Goal: Task Accomplishment & Management: Manage account settings

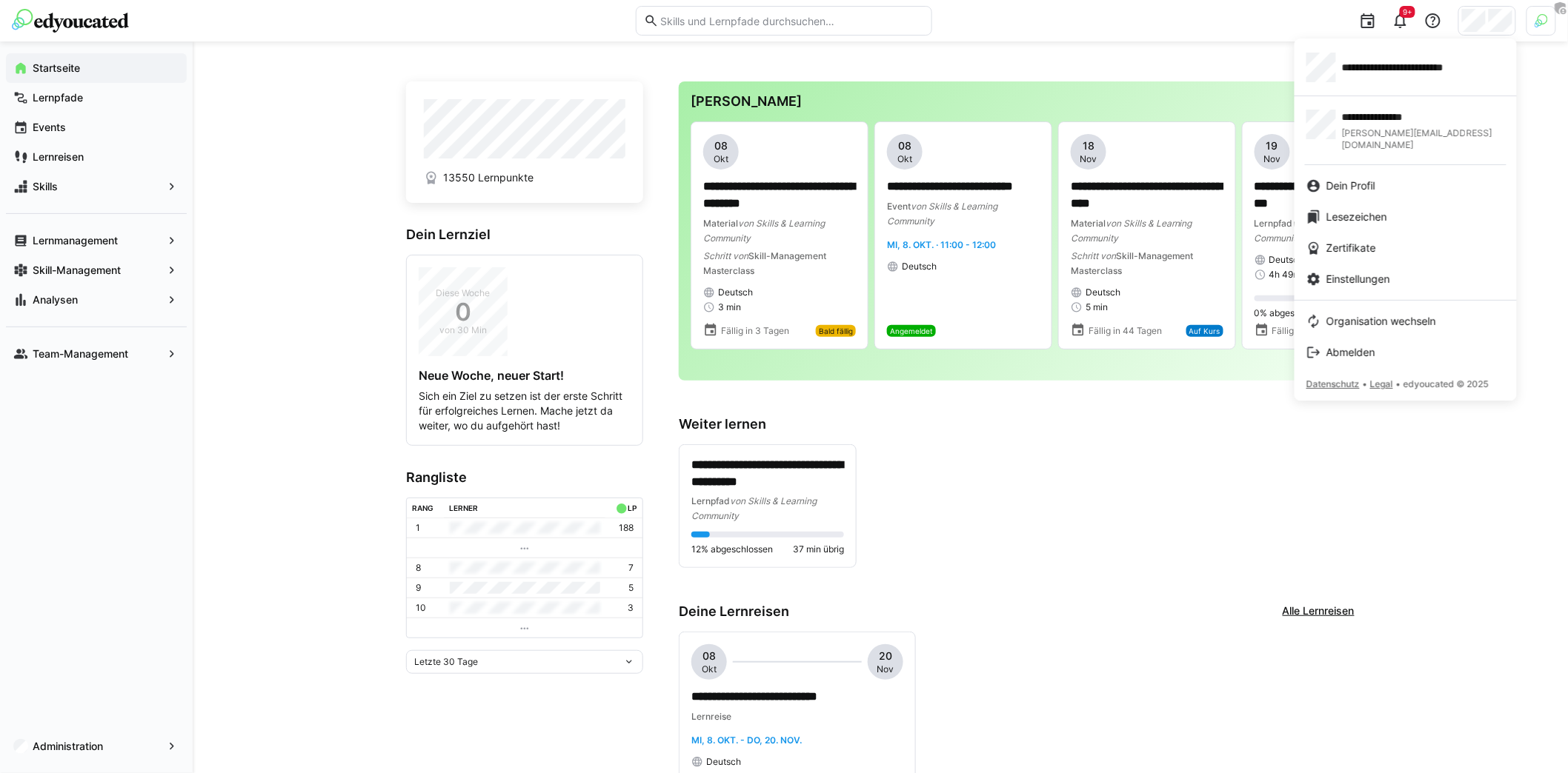
click at [305, 343] on div at bounding box center [784, 386] width 1568 height 773
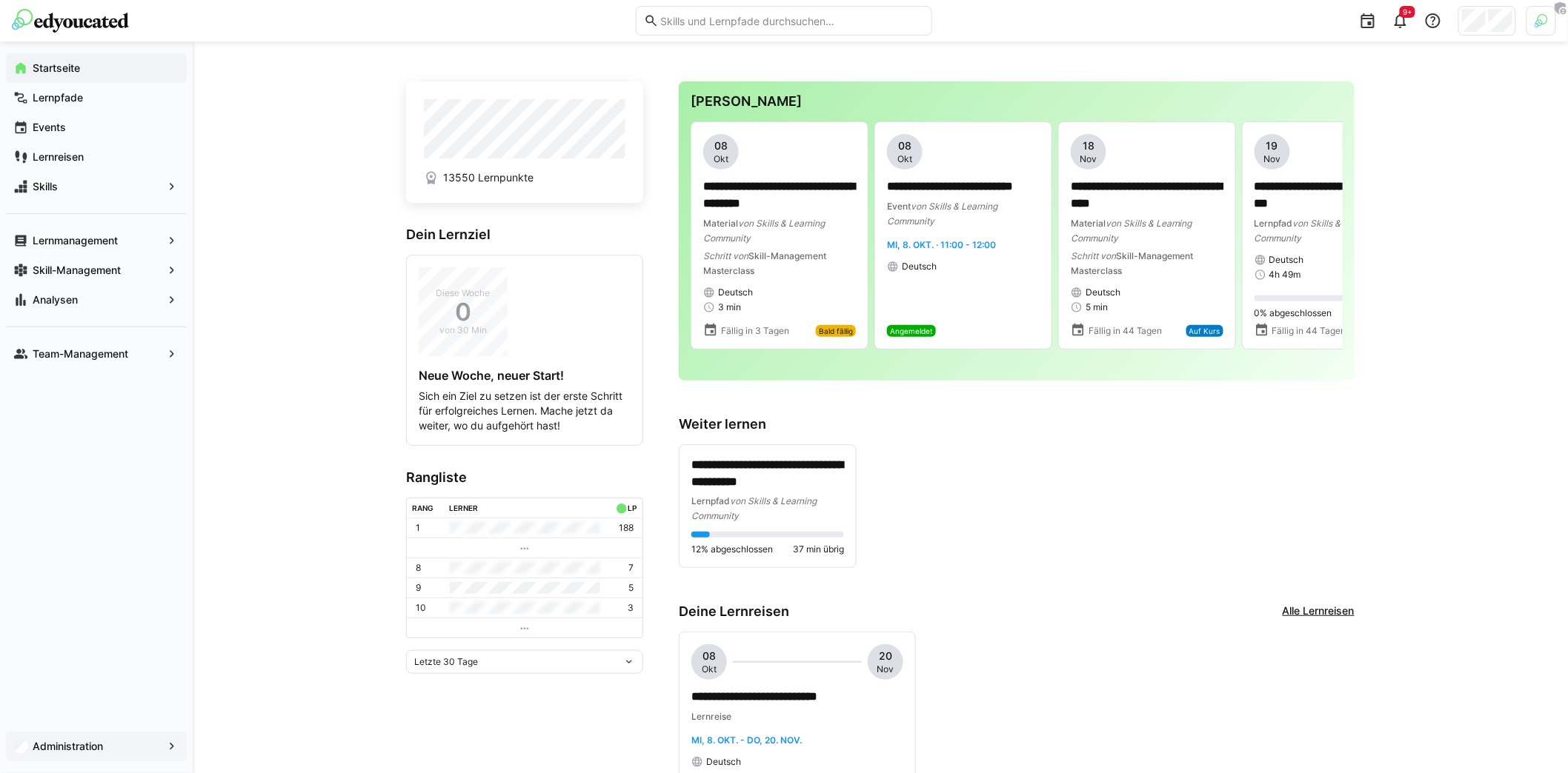
click at [102, 740] on span "Administration" at bounding box center [96, 746] width 132 height 14
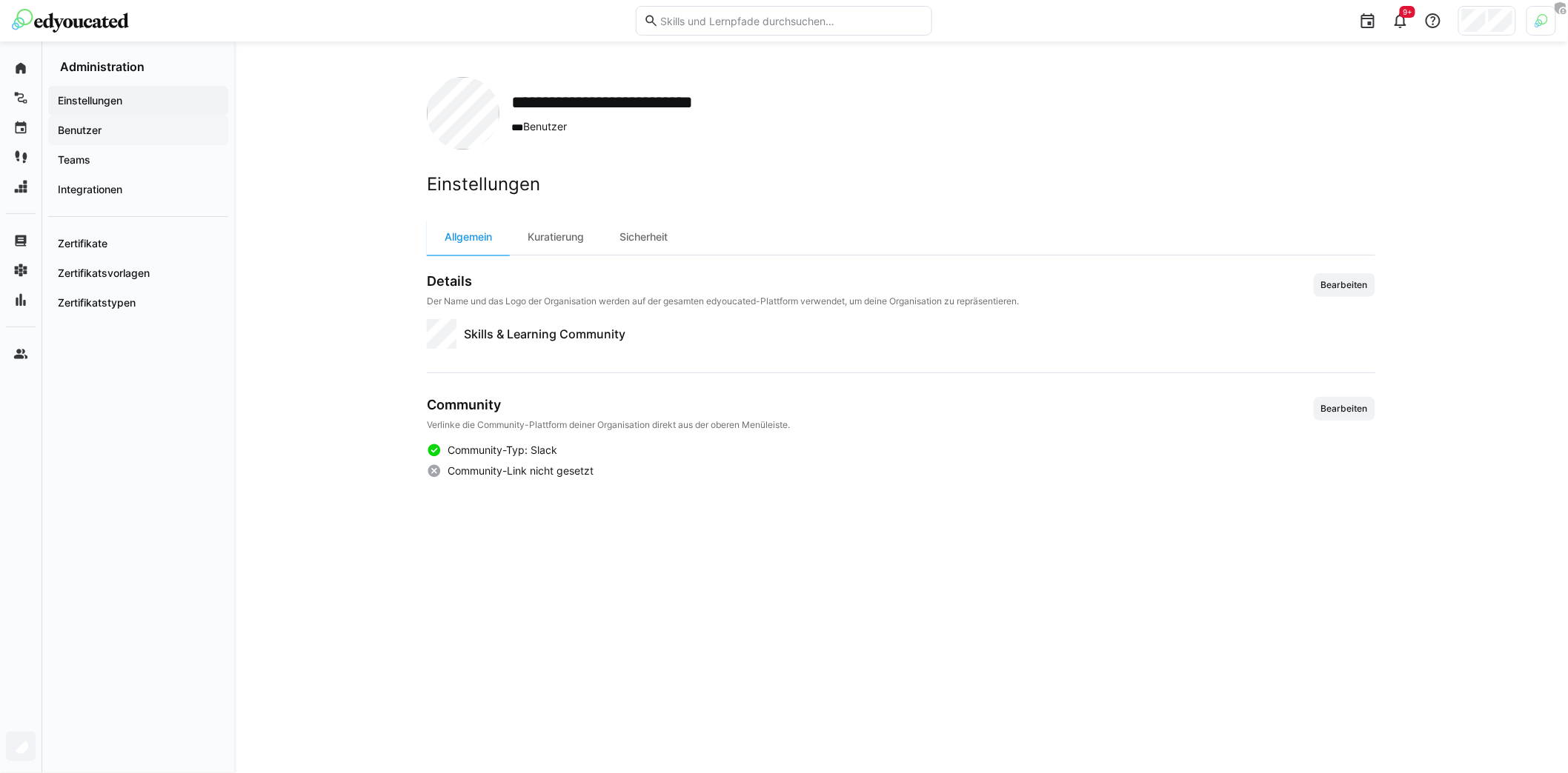
click at [107, 131] on span "Benutzer" at bounding box center [138, 130] width 165 height 14
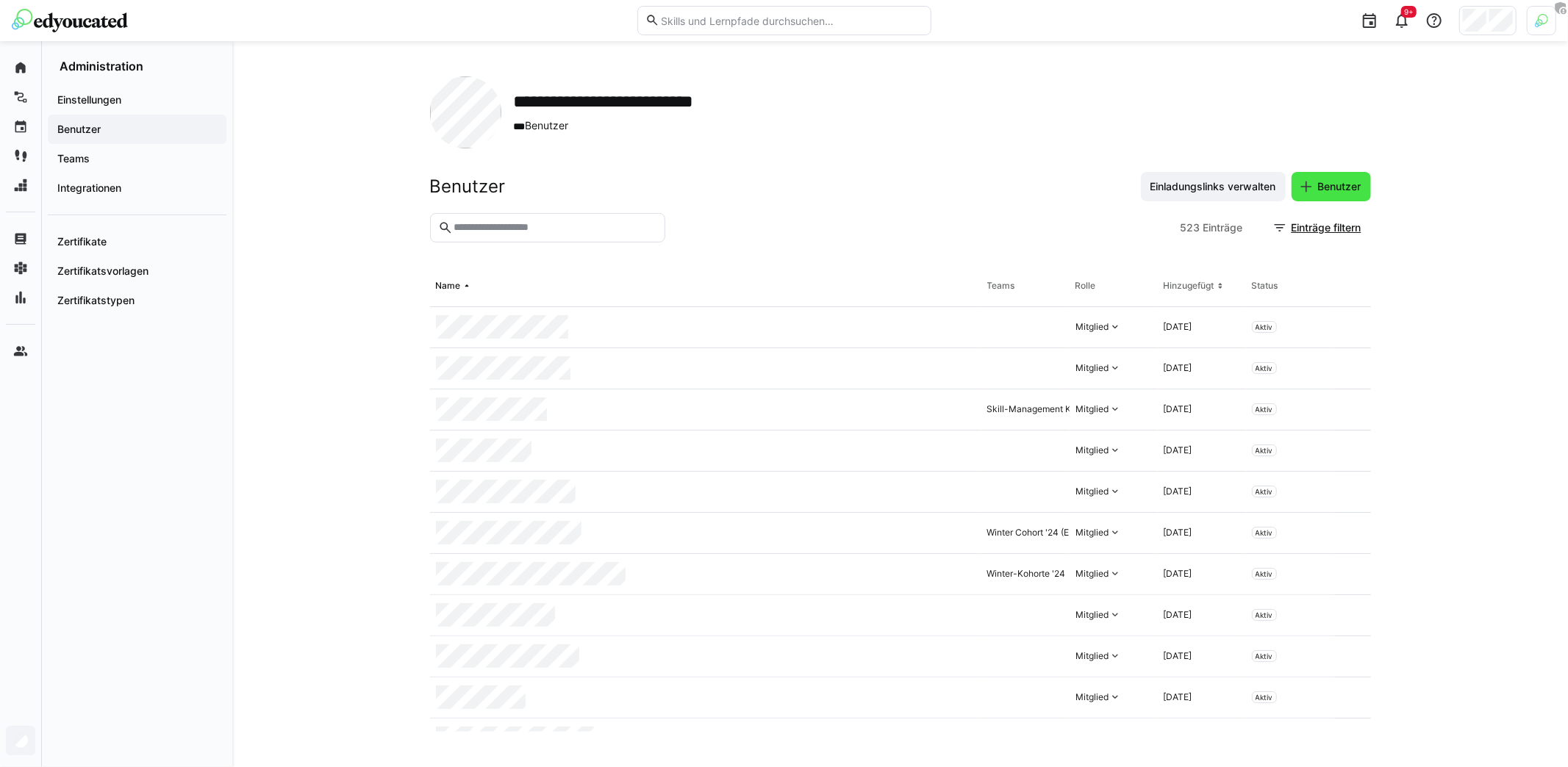
click at [1340, 187] on span "Benutzer" at bounding box center [1339, 186] width 48 height 14
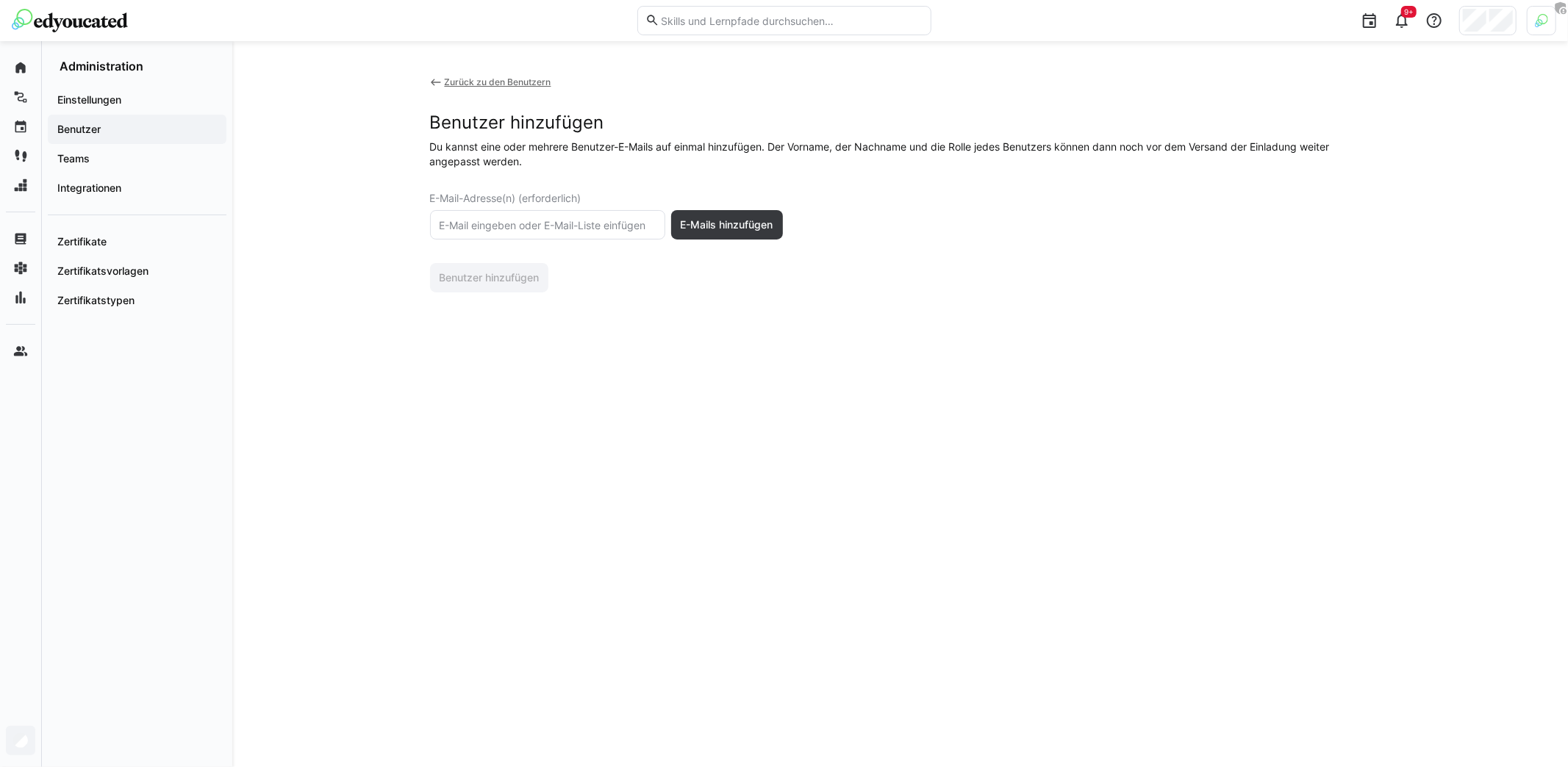
click at [542, 241] on div at bounding box center [606, 248] width 353 height 17
click at [541, 229] on input "text" at bounding box center [547, 225] width 219 height 14
type input "[PERSON_NAME][EMAIL_ADDRESS][DOMAIN_NAME]"
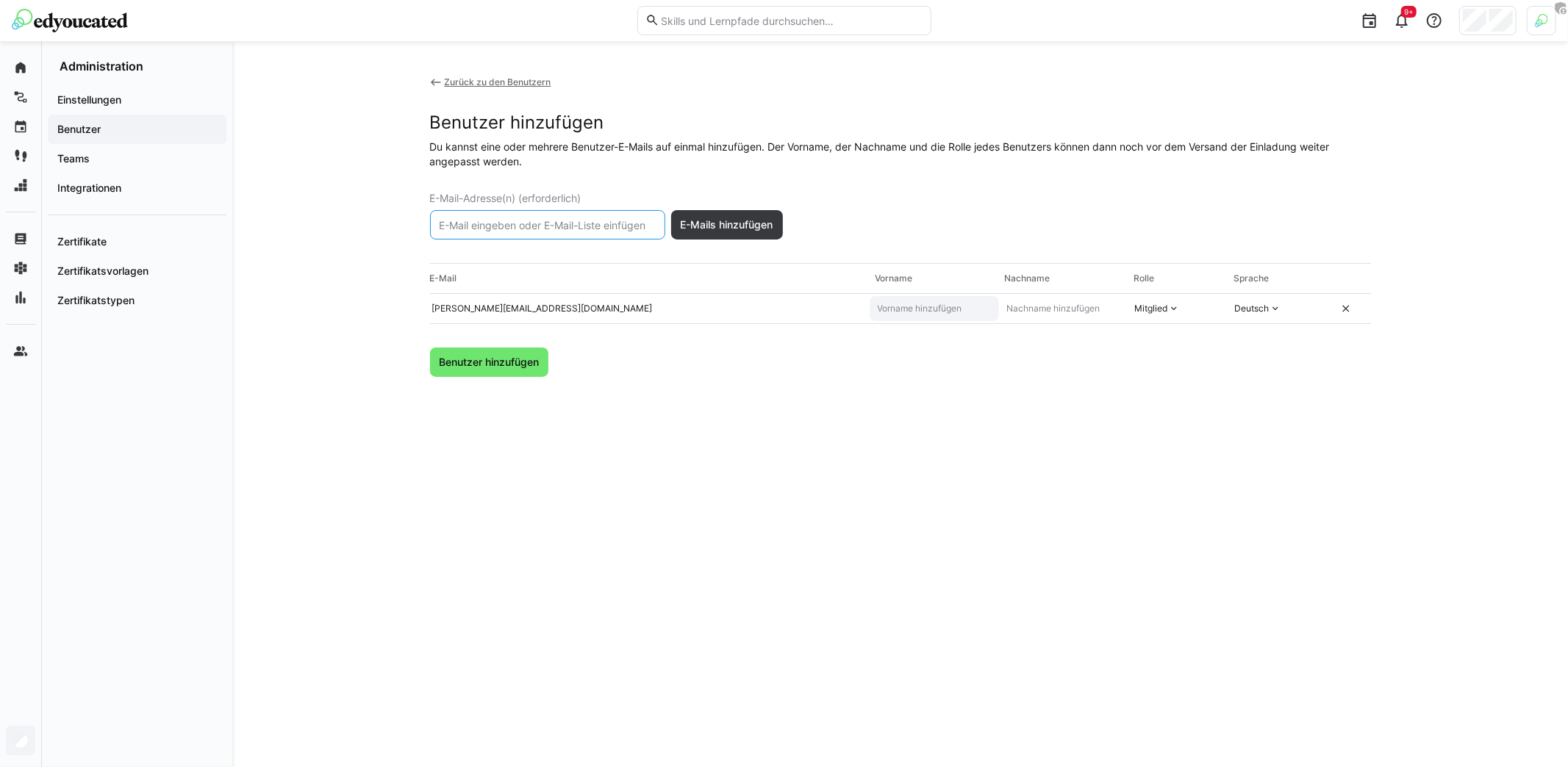
click at [916, 315] on eds-input at bounding box center [934, 308] width 129 height 25
type input "[PERSON_NAME]"
click at [1159, 312] on div "Mitglied" at bounding box center [1151, 309] width 33 height 12
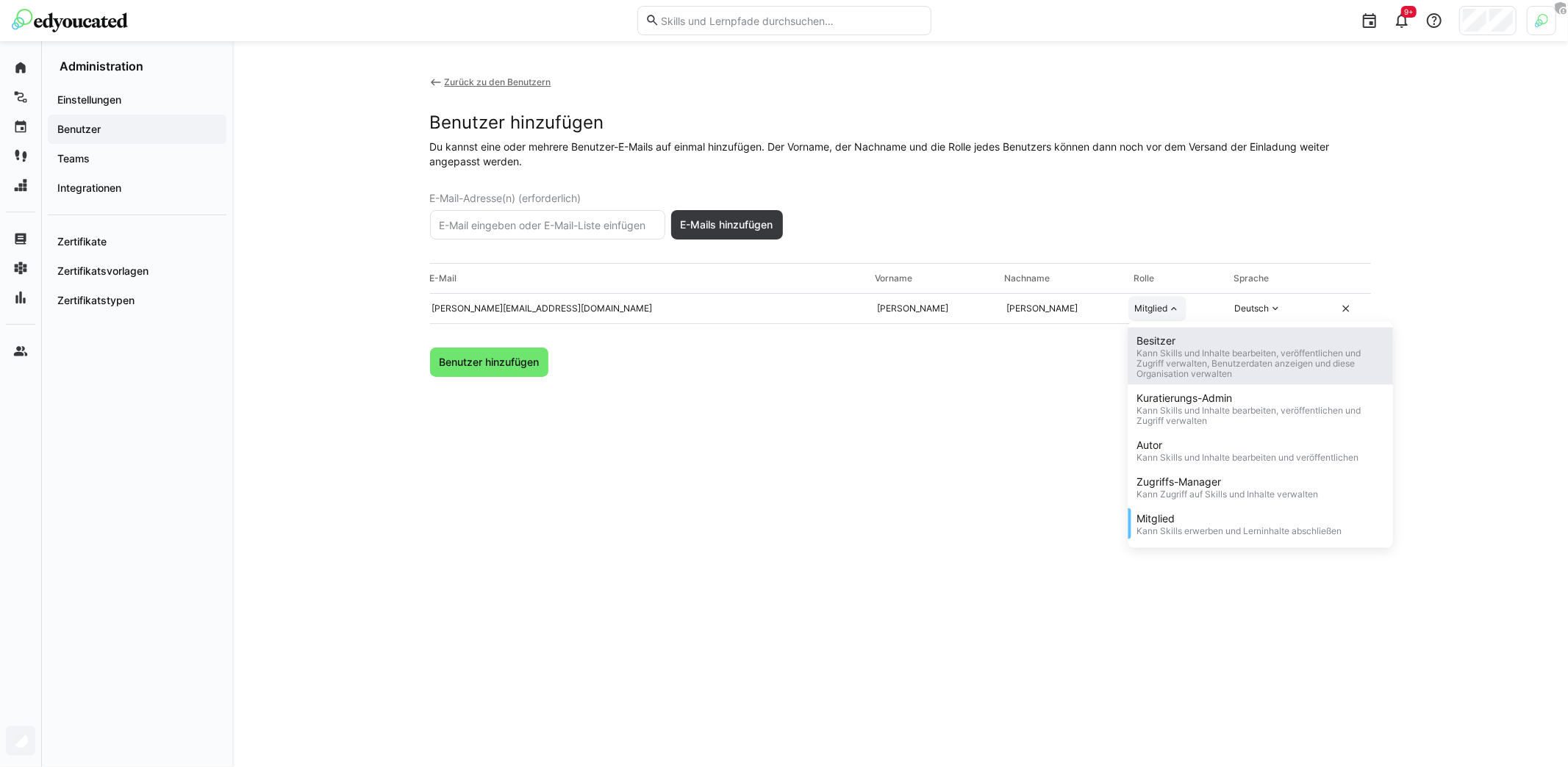
click at [1163, 345] on div "Besitzer" at bounding box center [1260, 340] width 247 height 14
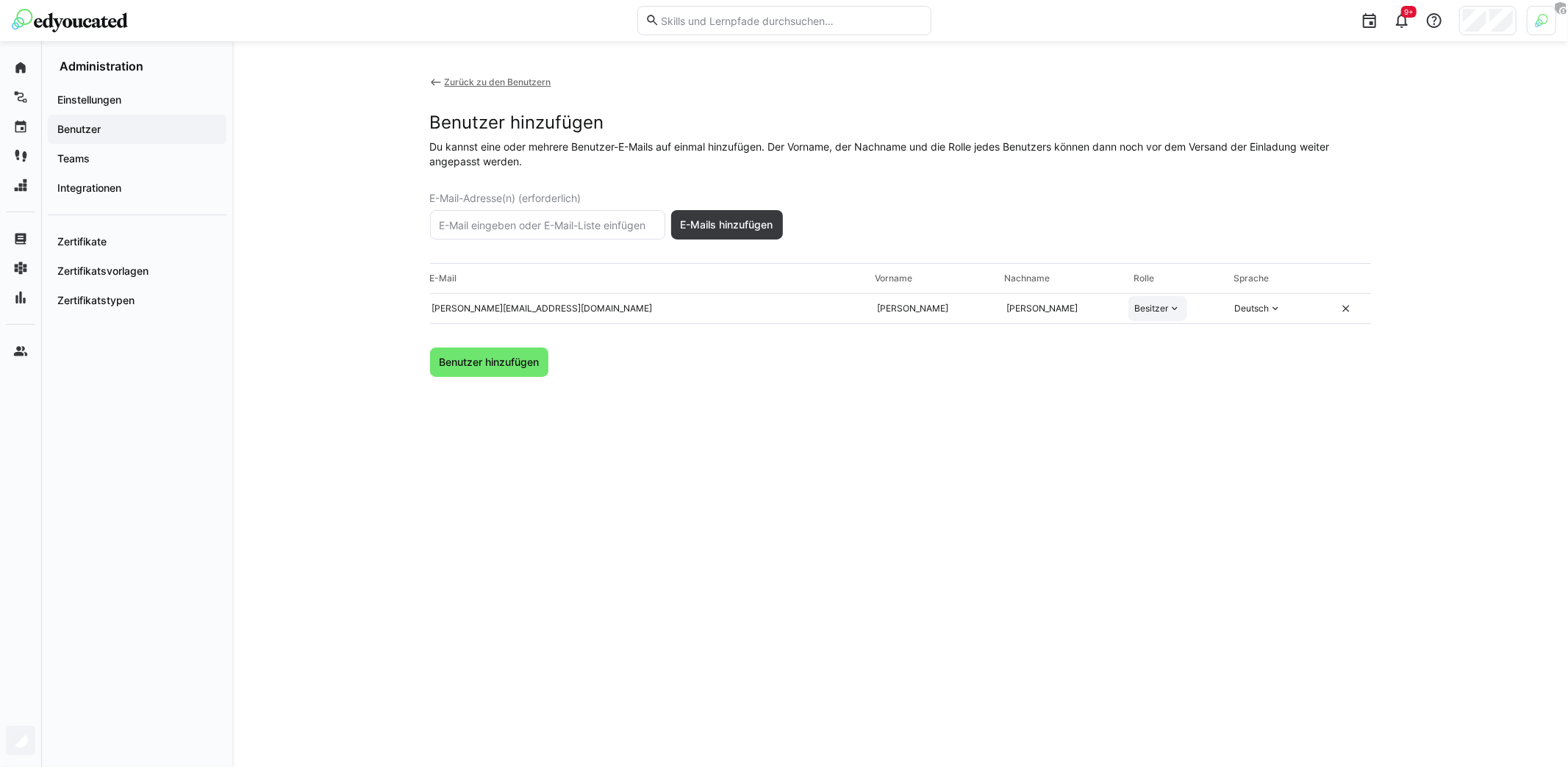
click at [1157, 309] on div "Besitzer" at bounding box center [1151, 309] width 34 height 12
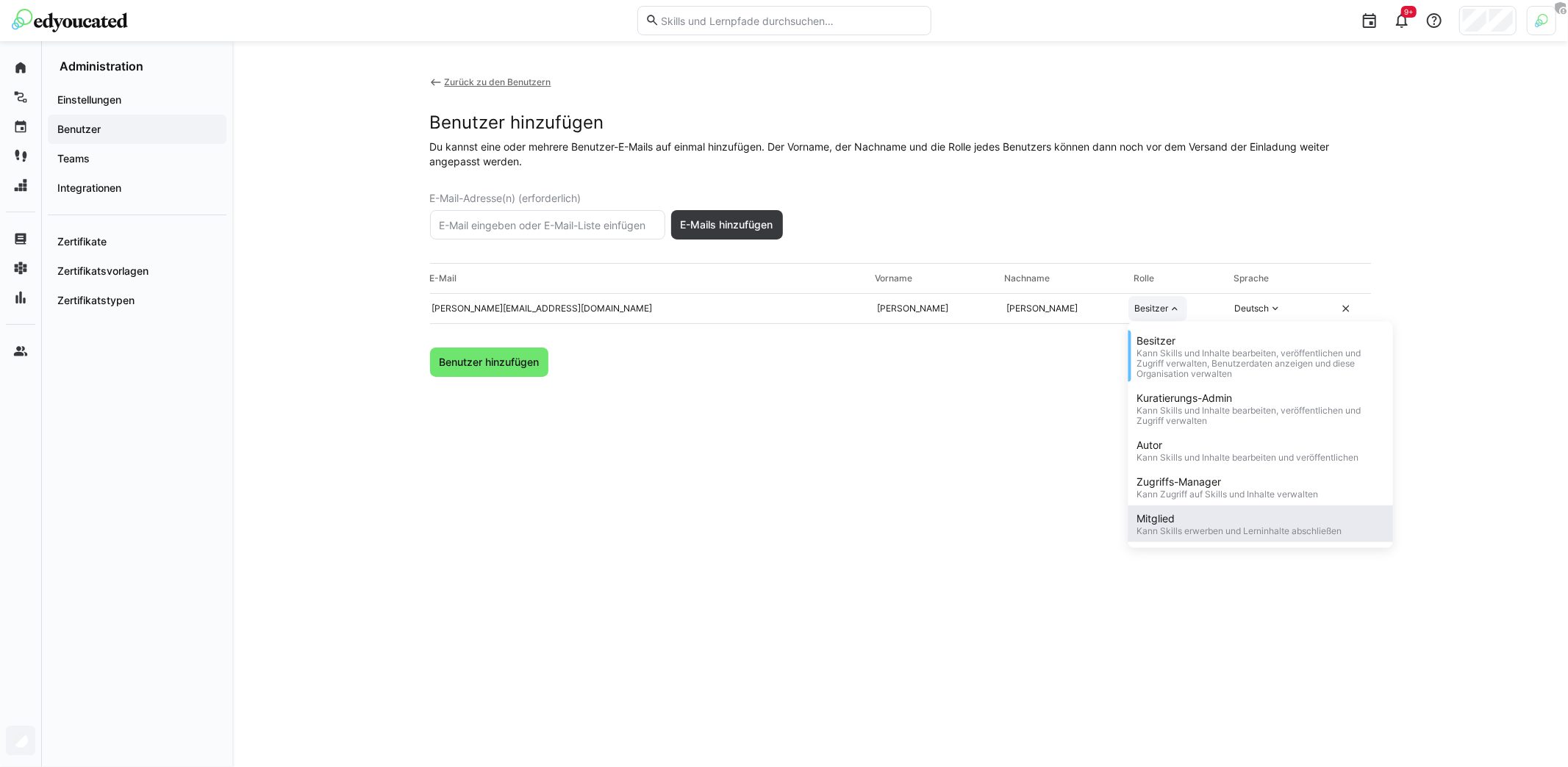
click at [1191, 522] on div "Mitglied" at bounding box center [1240, 519] width 205 height 14
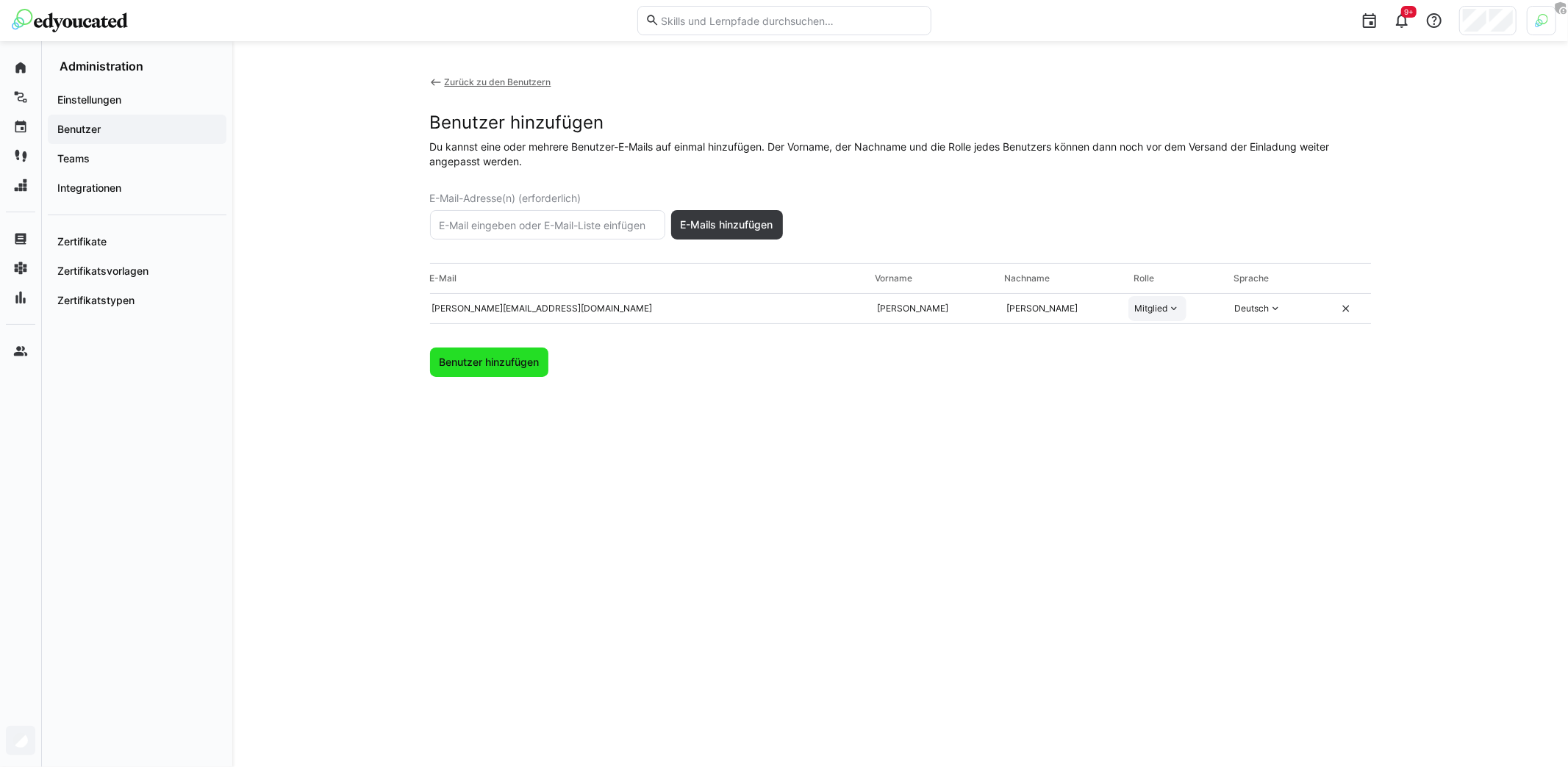
click at [474, 360] on span "Benutzer hinzufügen" at bounding box center [488, 362] width 104 height 14
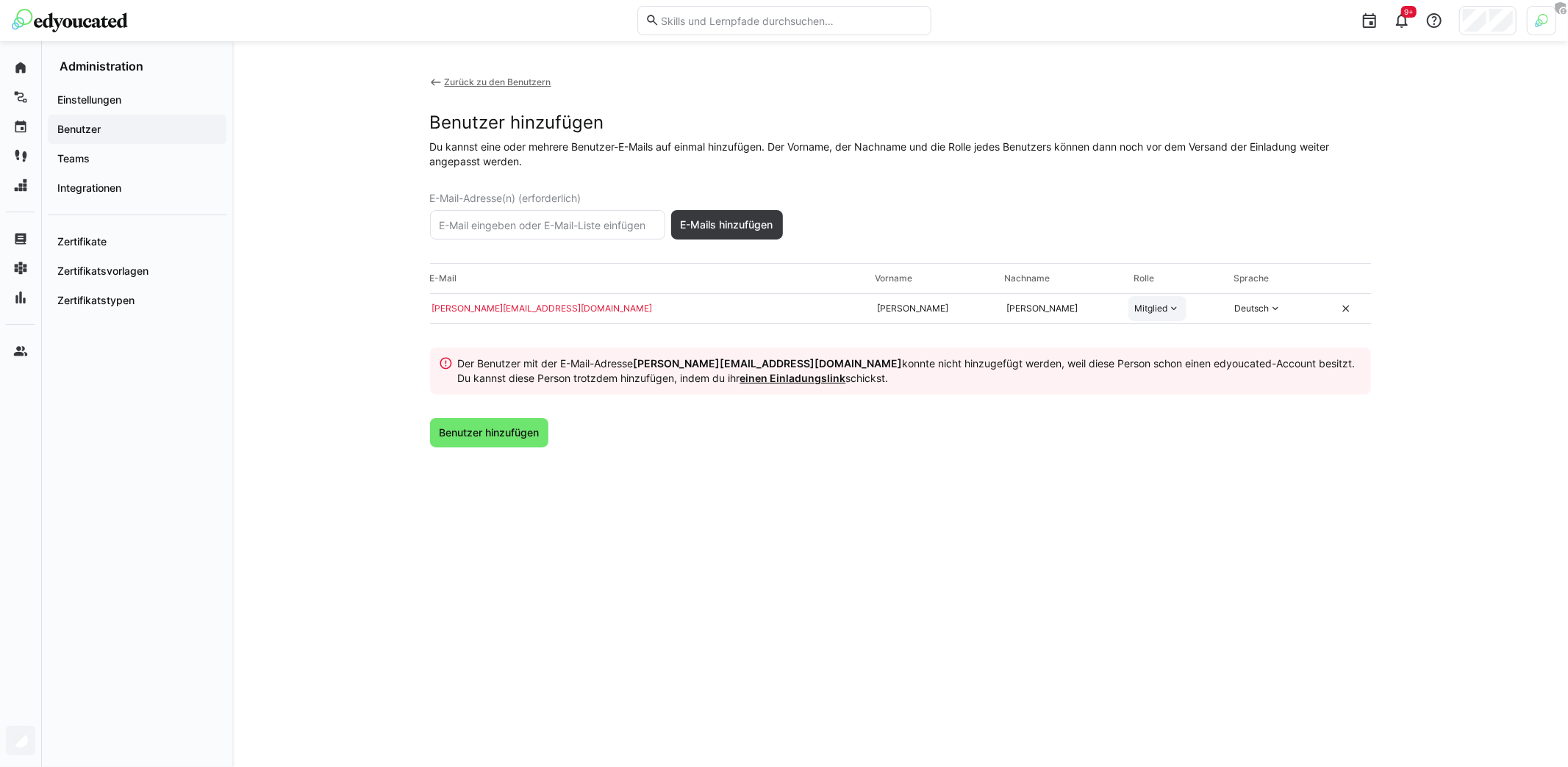
click at [739, 378] on link "einen Einladungslink" at bounding box center [792, 378] width 106 height 13
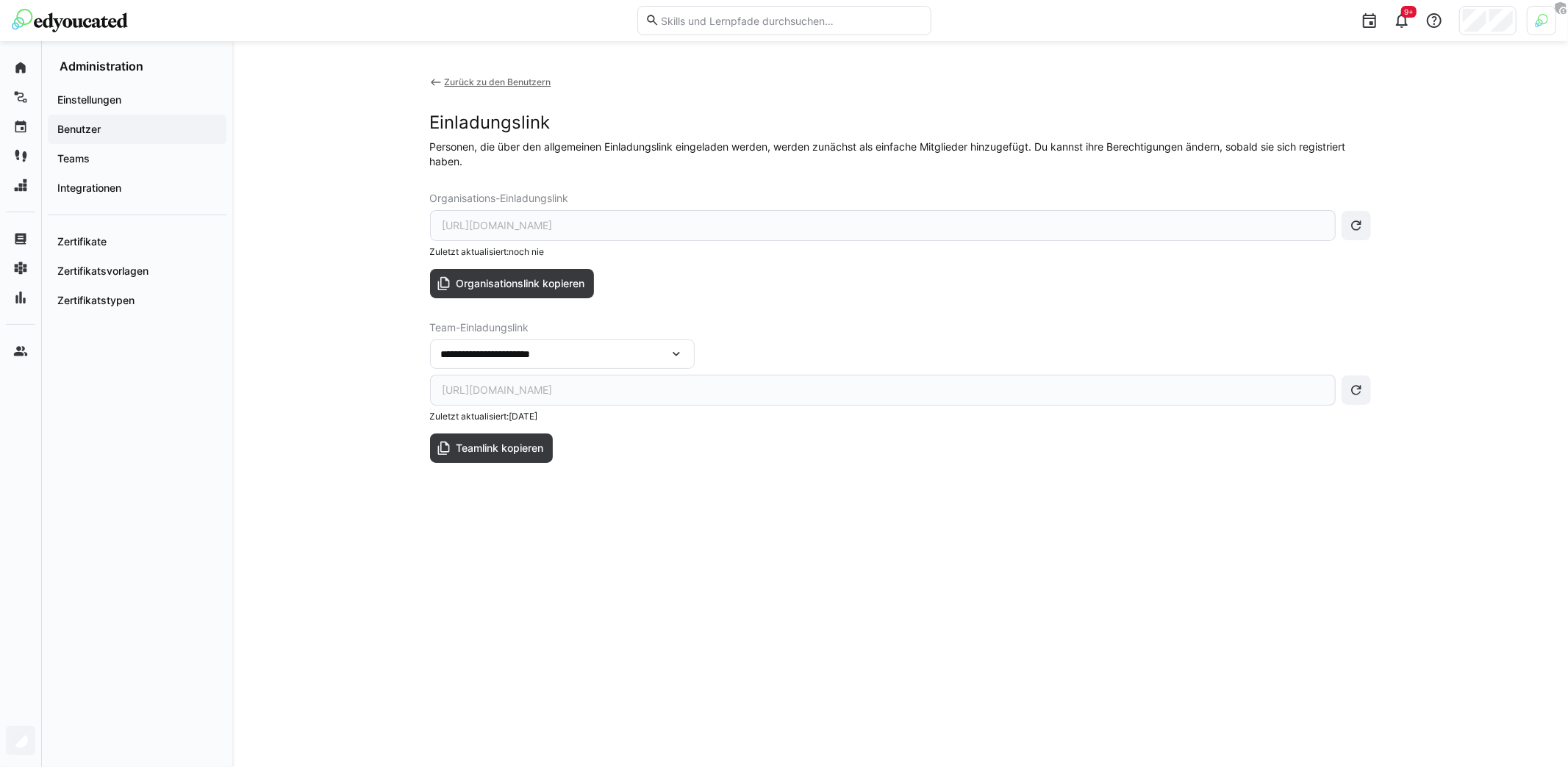
click at [544, 347] on div "**********" at bounding box center [505, 354] width 129 height 14
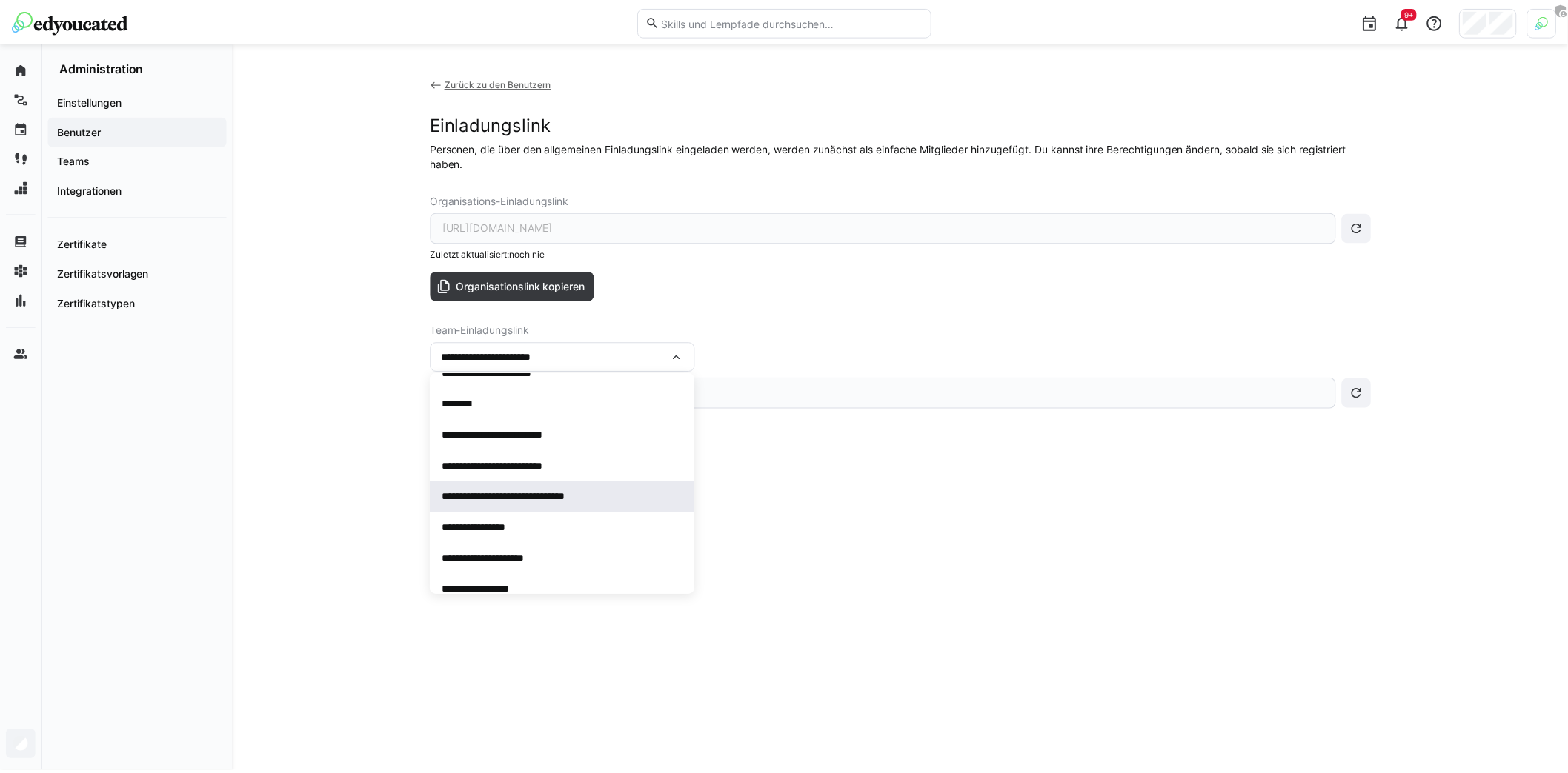
scroll to position [22, 0]
click at [562, 499] on div "**********" at bounding box center [563, 497] width 236 height 14
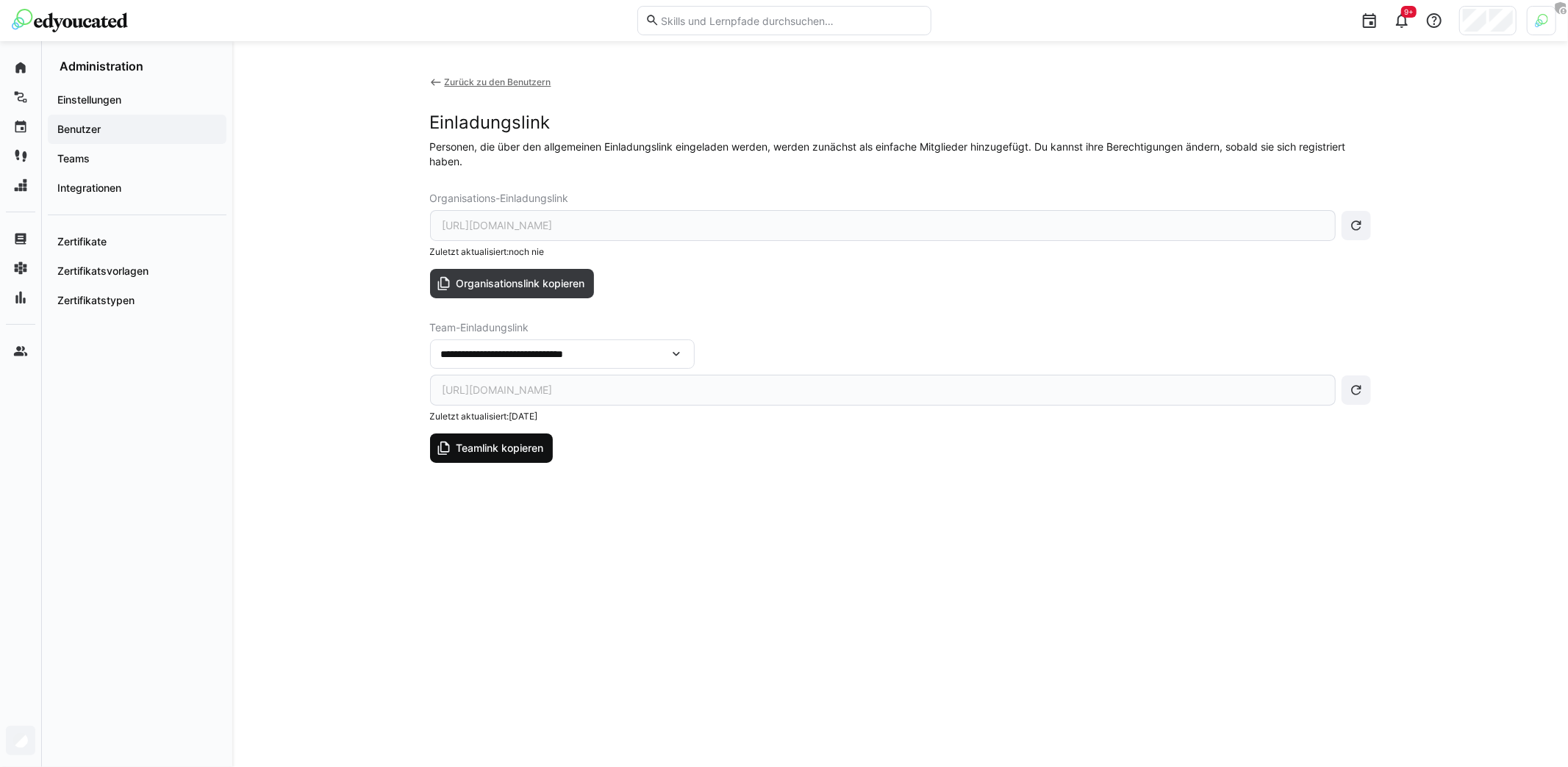
click at [506, 441] on span "Teamlink kopieren" at bounding box center [500, 448] width 92 height 14
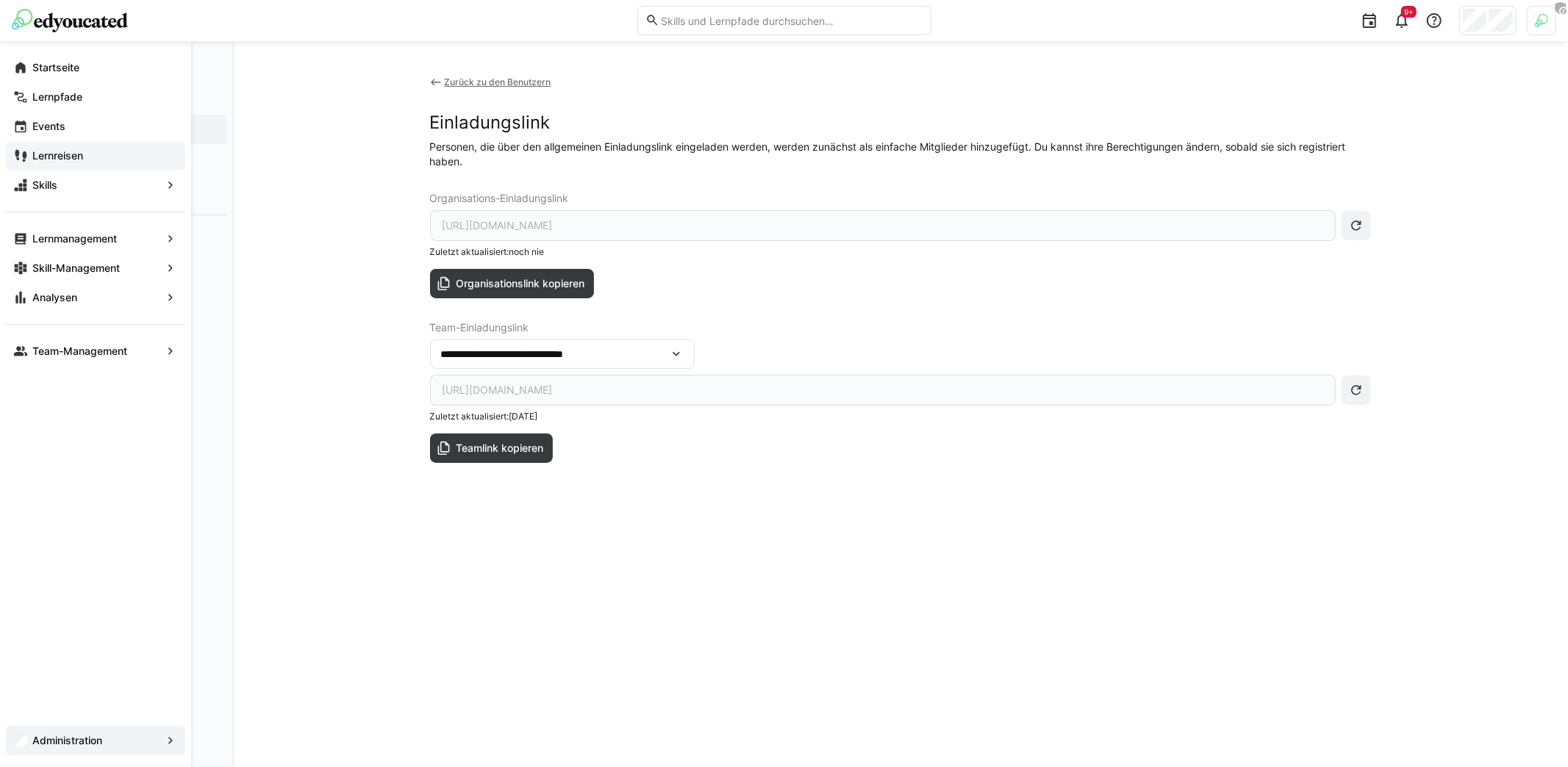
click at [0, 0] on app-navigation-label "Lernreisen" at bounding box center [0, 0] width 0 height 0
